Goal: Transaction & Acquisition: Purchase product/service

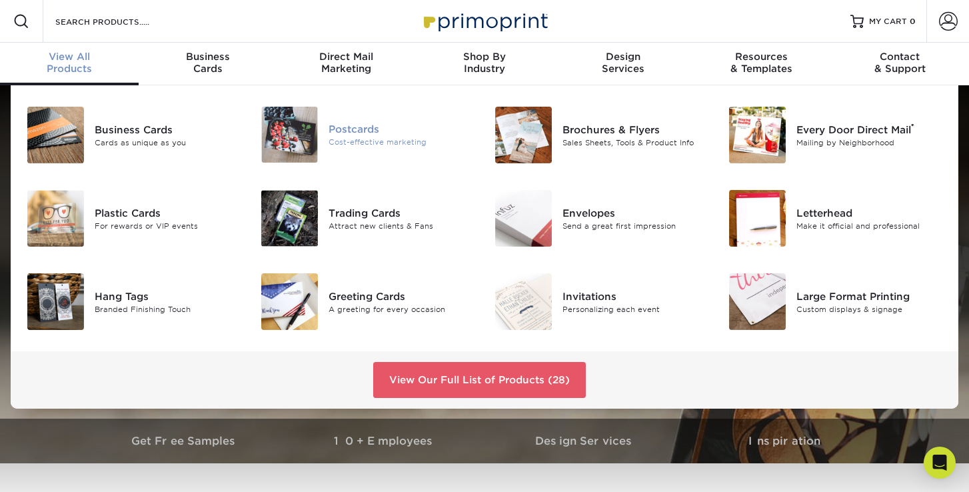
click at [305, 143] on img at bounding box center [289, 135] width 57 height 56
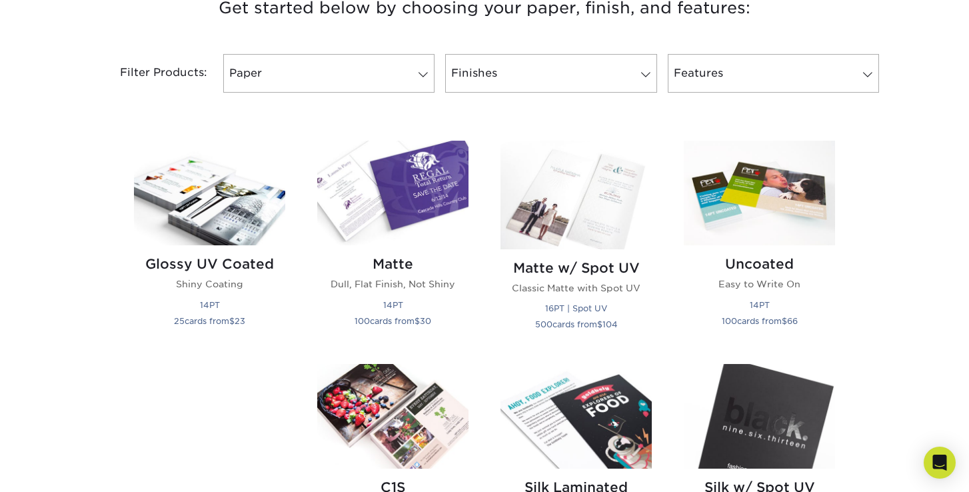
scroll to position [535, 0]
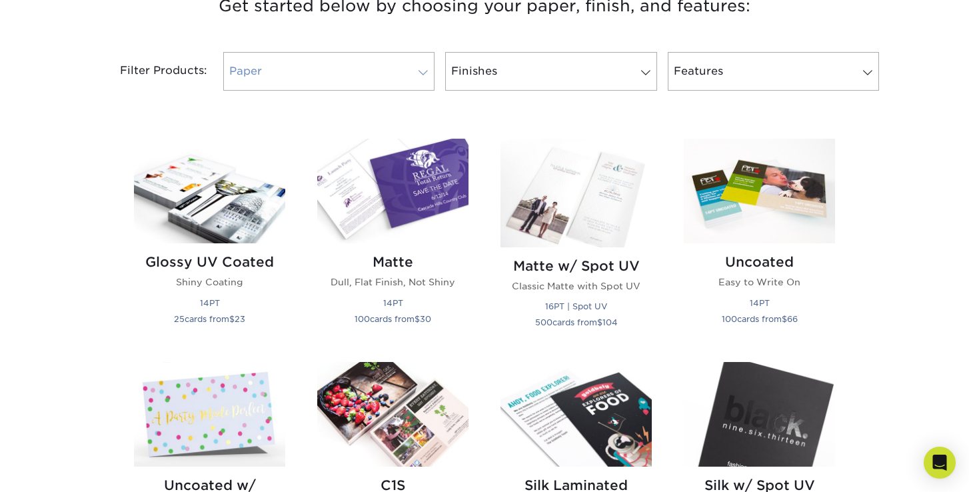
click at [423, 77] on span at bounding box center [423, 72] width 19 height 11
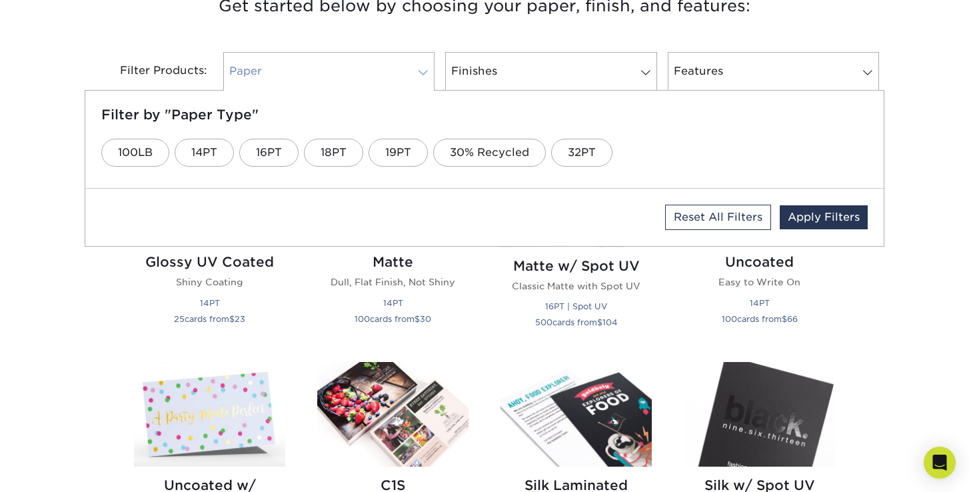
click at [423, 77] on span at bounding box center [423, 72] width 19 height 11
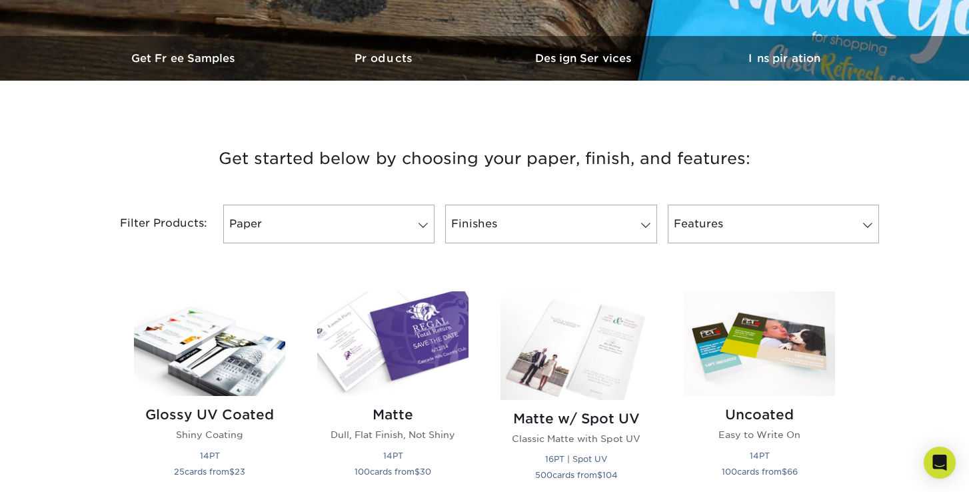
scroll to position [389, 0]
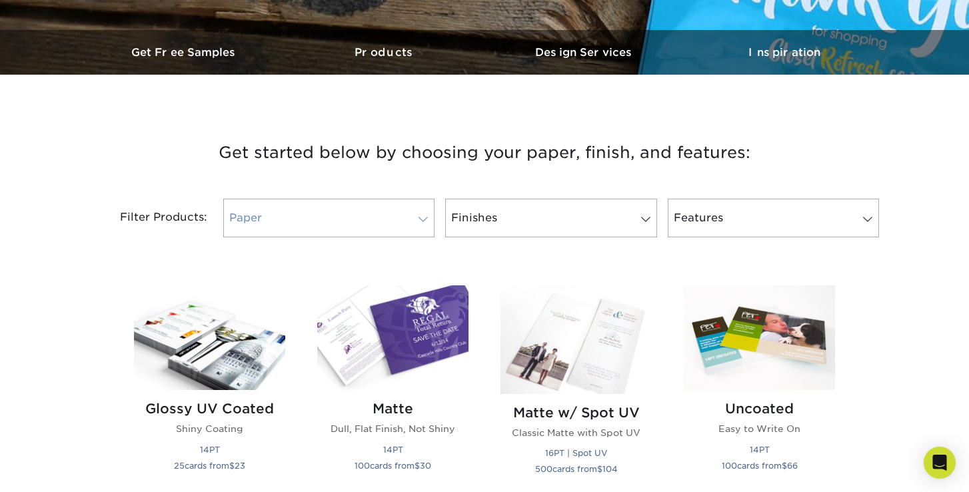
click at [426, 219] on span at bounding box center [423, 219] width 19 height 11
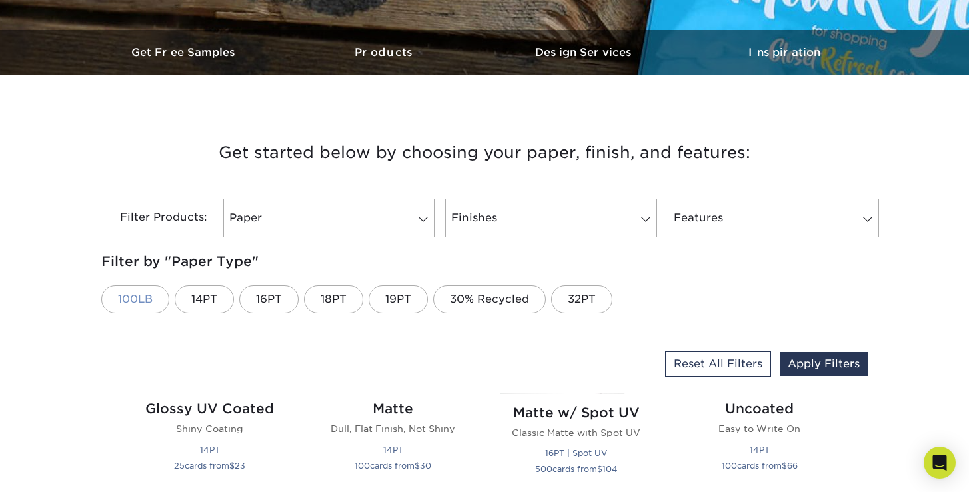
click at [146, 301] on link "100LB" at bounding box center [135, 299] width 68 height 28
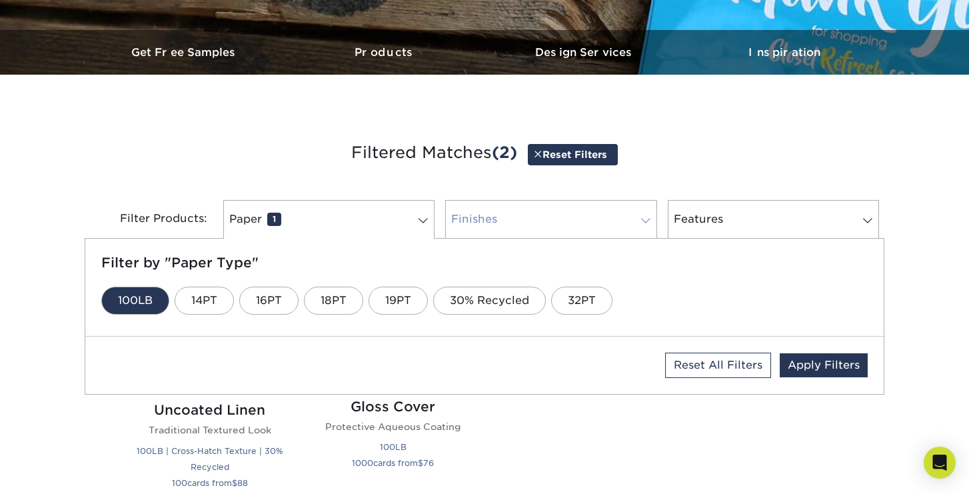
click at [617, 221] on link "Finishes 0" at bounding box center [550, 219] width 211 height 39
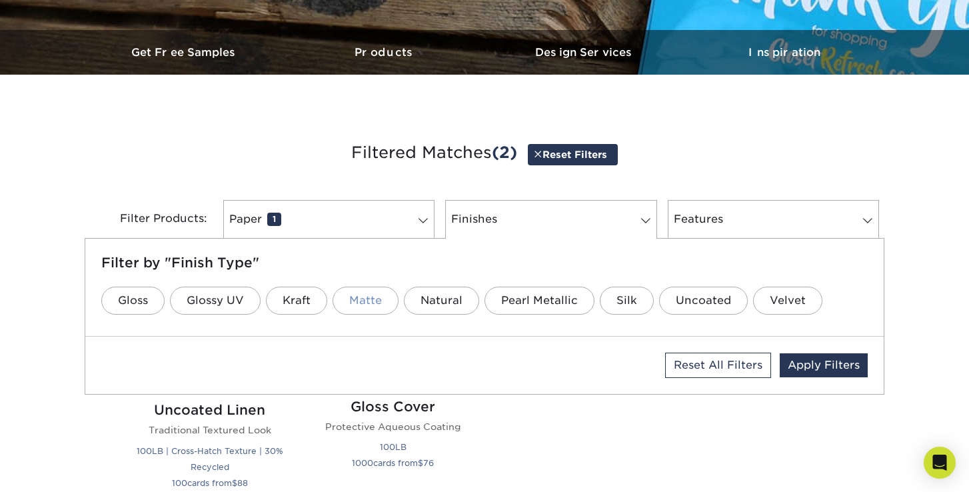
click at [375, 299] on link "Matte" at bounding box center [366, 301] width 66 height 28
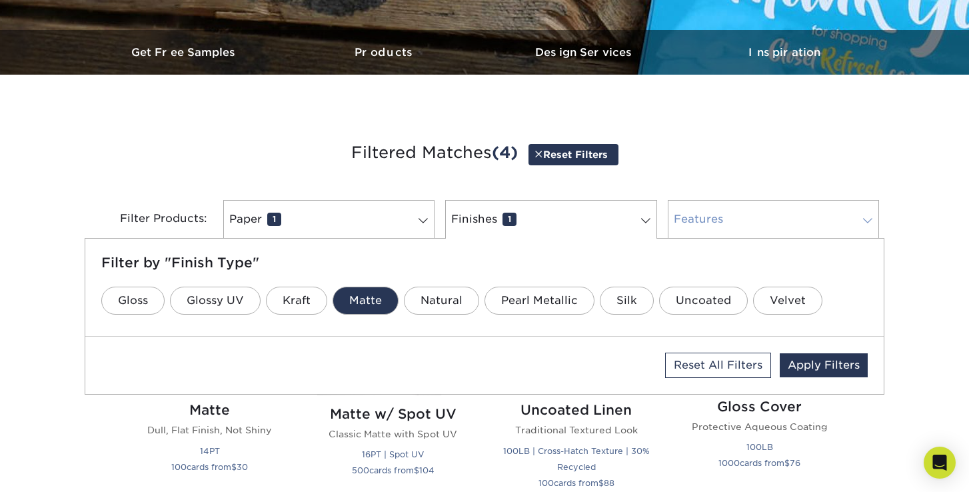
click at [790, 216] on link "Features 0" at bounding box center [773, 219] width 211 height 39
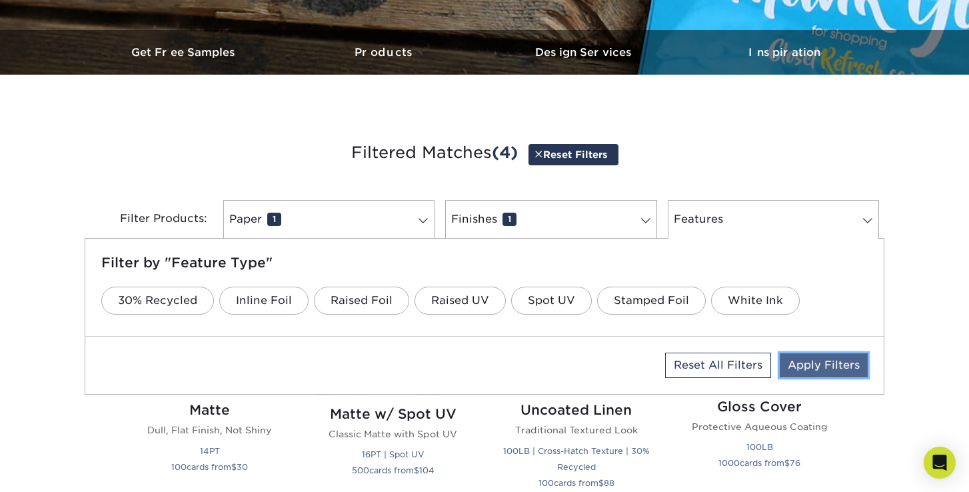
click at [827, 364] on link "Apply Filters" at bounding box center [824, 365] width 88 height 24
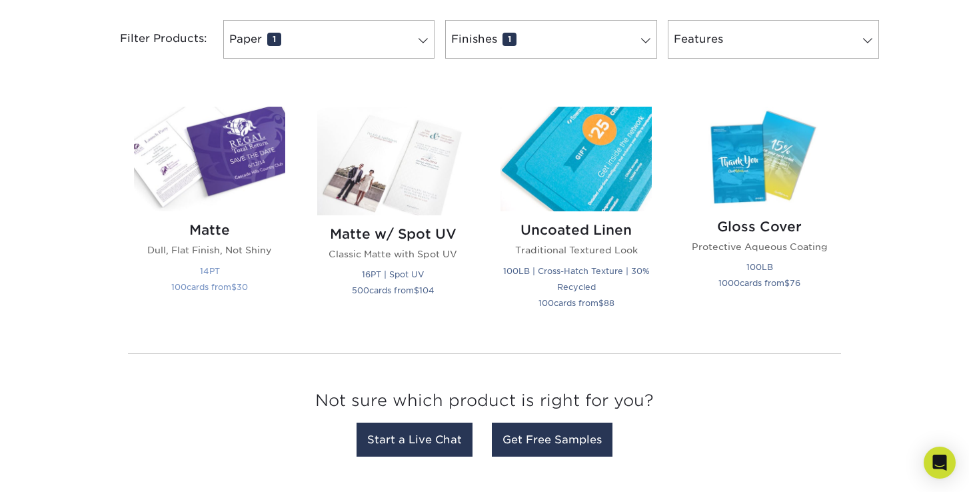
scroll to position [571, 0]
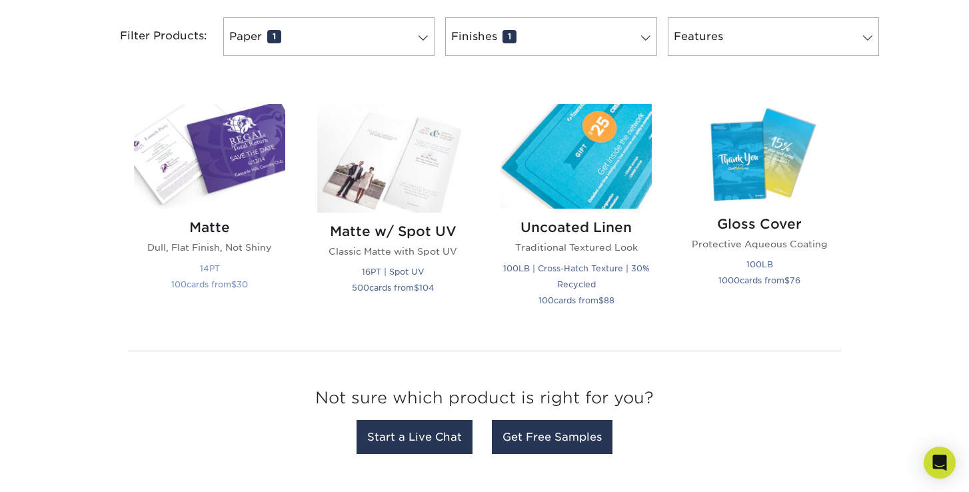
click at [245, 182] on img at bounding box center [209, 156] width 151 height 105
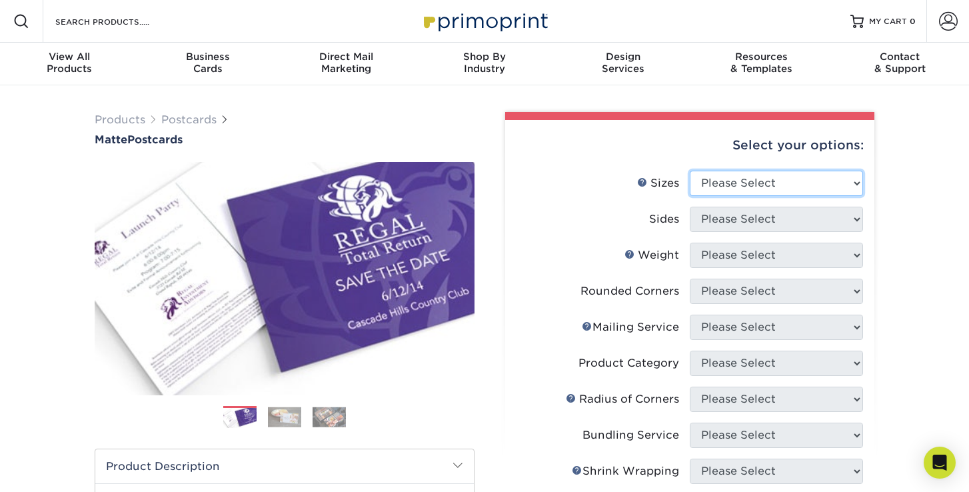
click at [831, 184] on select "Please Select 1.5" x 7" 2" x 4" 2" x 6" 2" x 7" 2" x 8" 2.12" x 5.5" 2.125" x 5…" at bounding box center [776, 183] width 173 height 25
select select "4.25x11.00"
click at [690, 171] on select "Please Select 1.5" x 7" 2" x 4" 2" x 6" 2" x 7" 2" x 8" 2.12" x 5.5" 2.125" x 5…" at bounding box center [776, 183] width 173 height 25
